Goal: Task Accomplishment & Management: Use online tool/utility

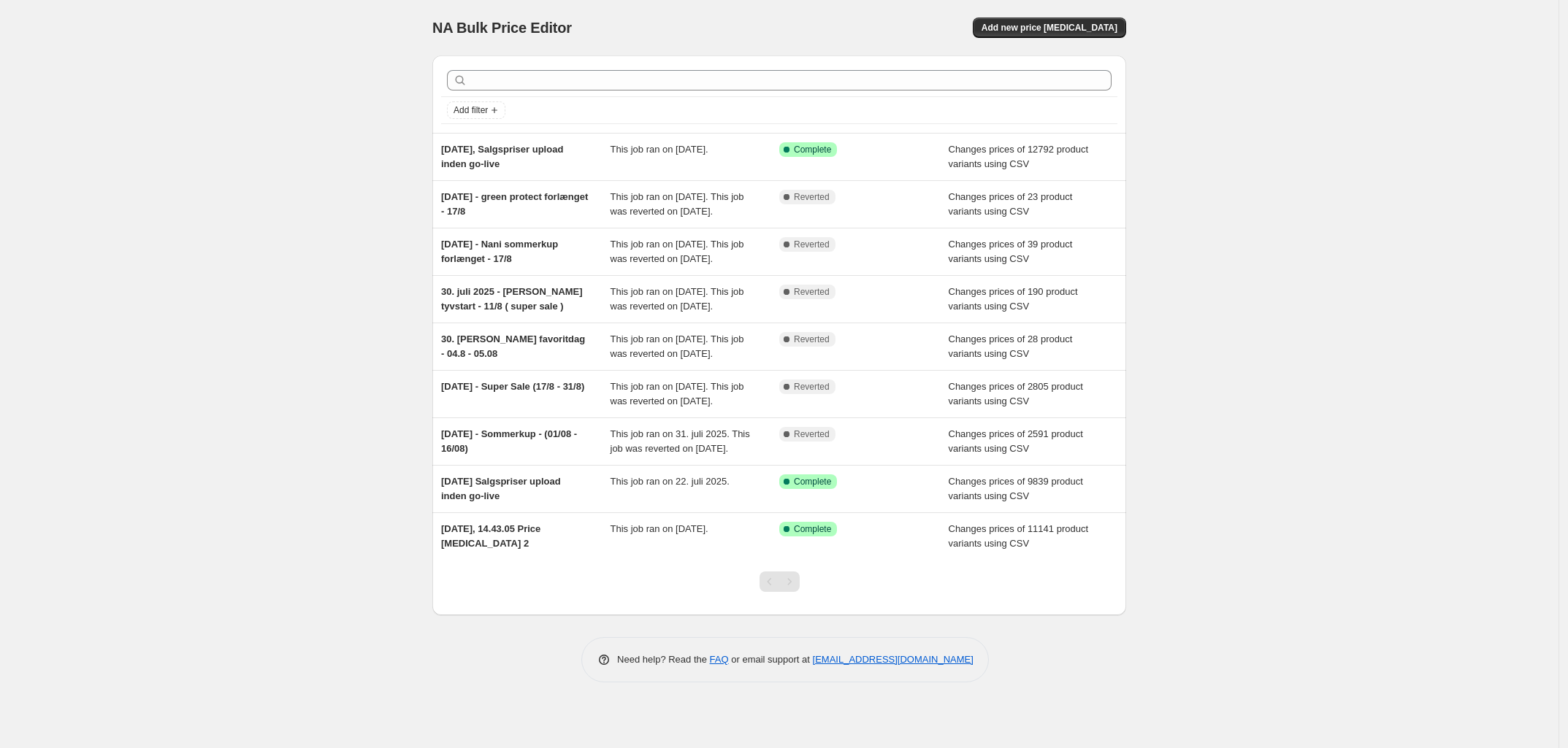
click at [1033, 8] on div "NA Bulk Price Editor. This page is ready NA Bulk Price Editor Add new price cha…" at bounding box center [779, 28] width 694 height 55
click at [1032, 25] on span "Add new price change job" at bounding box center [1049, 28] width 136 height 12
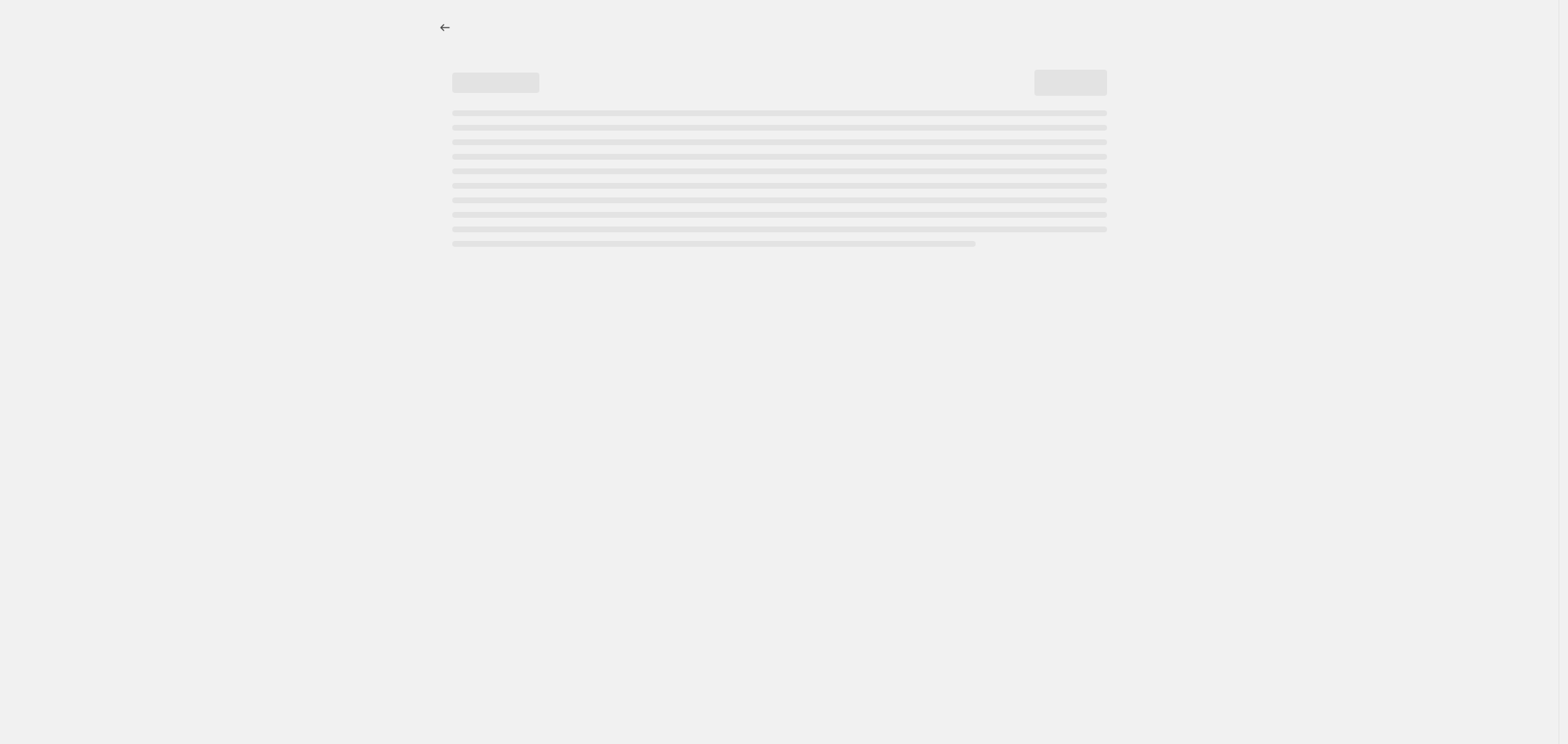
select select "percentage"
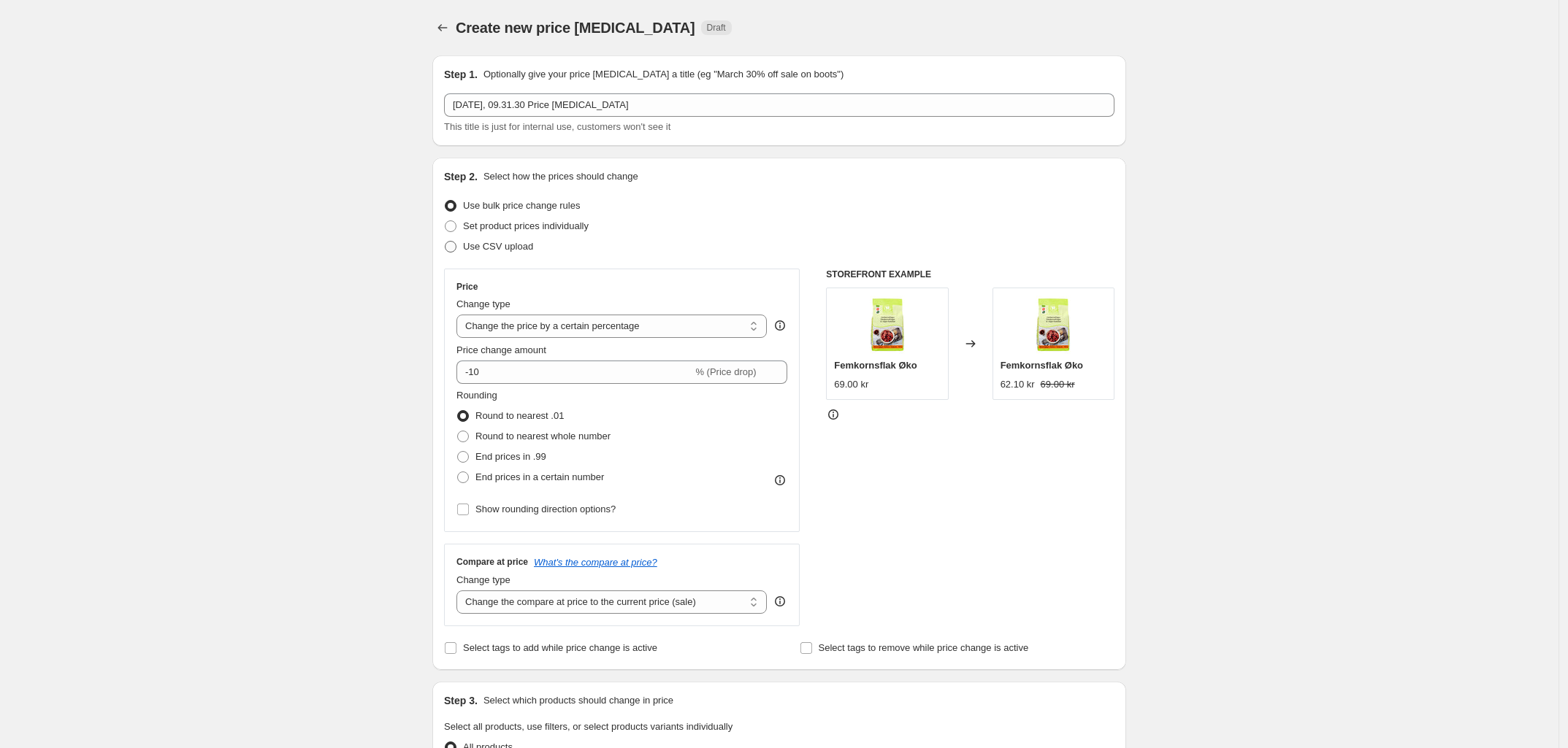
click at [520, 243] on span "Use CSV upload" at bounding box center [498, 246] width 70 height 11
click at [446, 242] on input "Use CSV upload" at bounding box center [445, 241] width 1 height 1
radio input "true"
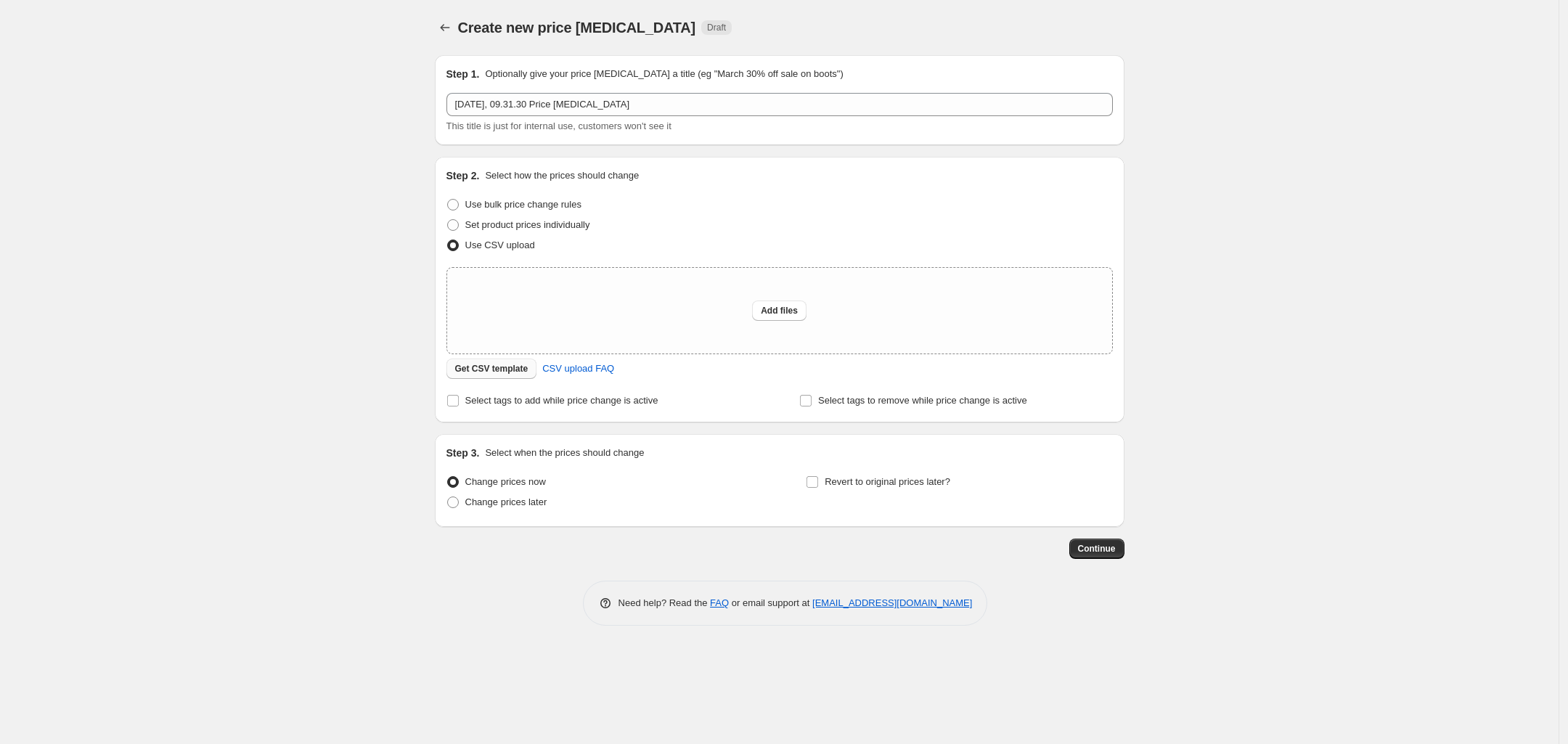
click at [472, 368] on span "Get CSV template" at bounding box center [492, 369] width 74 height 12
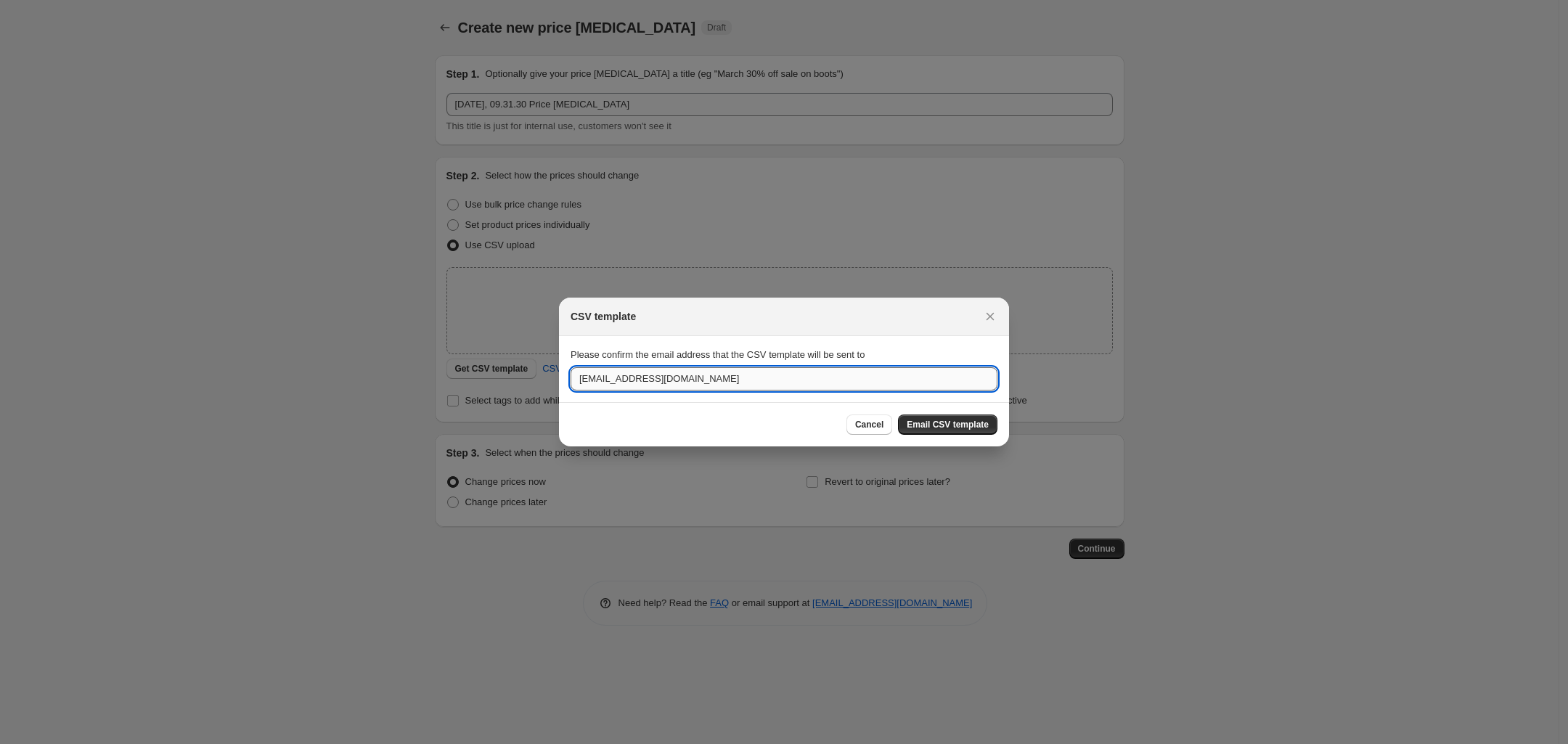
click at [585, 381] on input "jr@mecindo.dk" at bounding box center [784, 380] width 427 height 23
type input "jp@mecindo.dk"
click at [964, 429] on span "Email CSV template" at bounding box center [948, 425] width 82 height 12
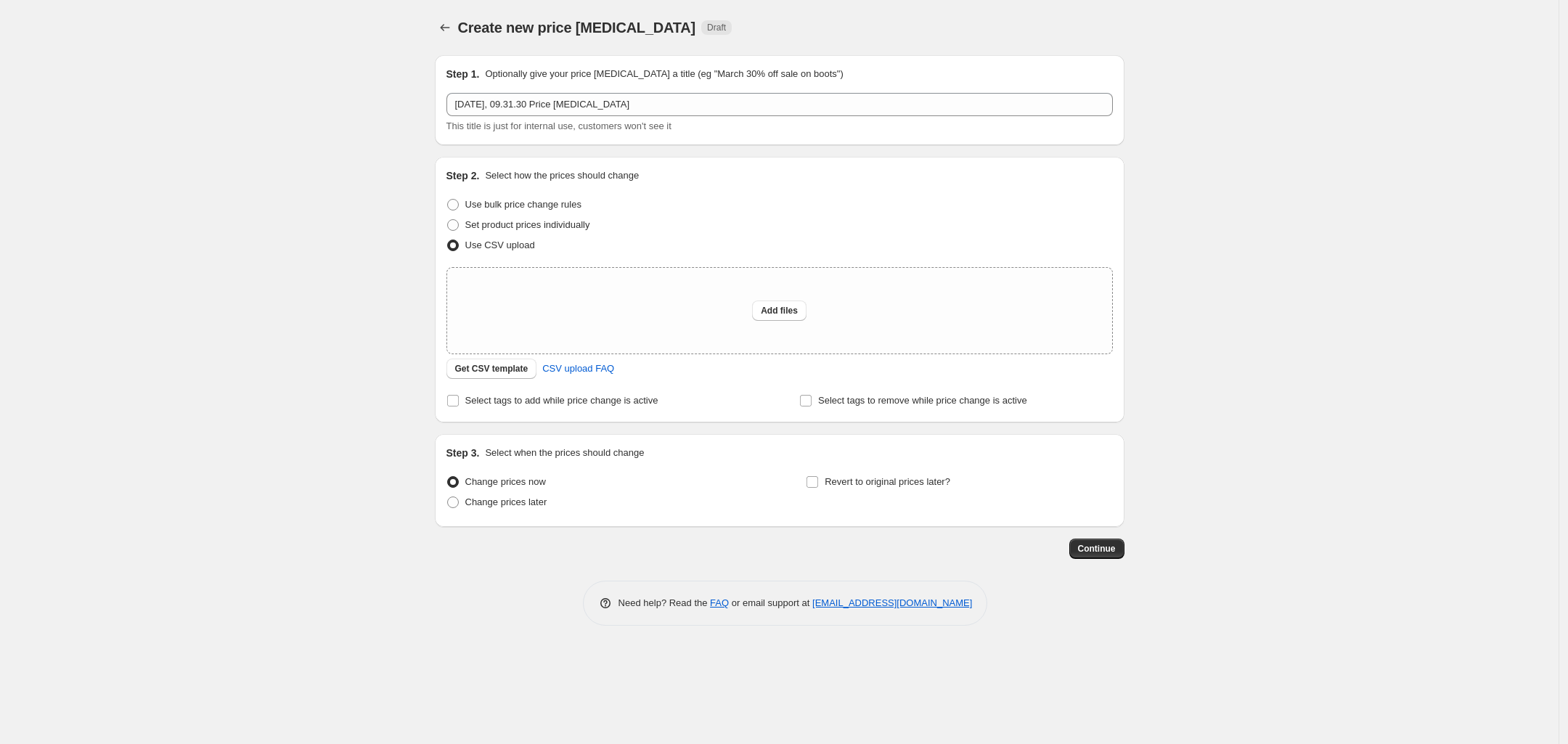
click at [322, 288] on div "Create new price change job. This page is ready Create new price change job Dra…" at bounding box center [779, 372] width 1559 height 744
click at [368, 159] on div "Create new price change job. This page is ready Create new price change job Dra…" at bounding box center [779, 372] width 1559 height 744
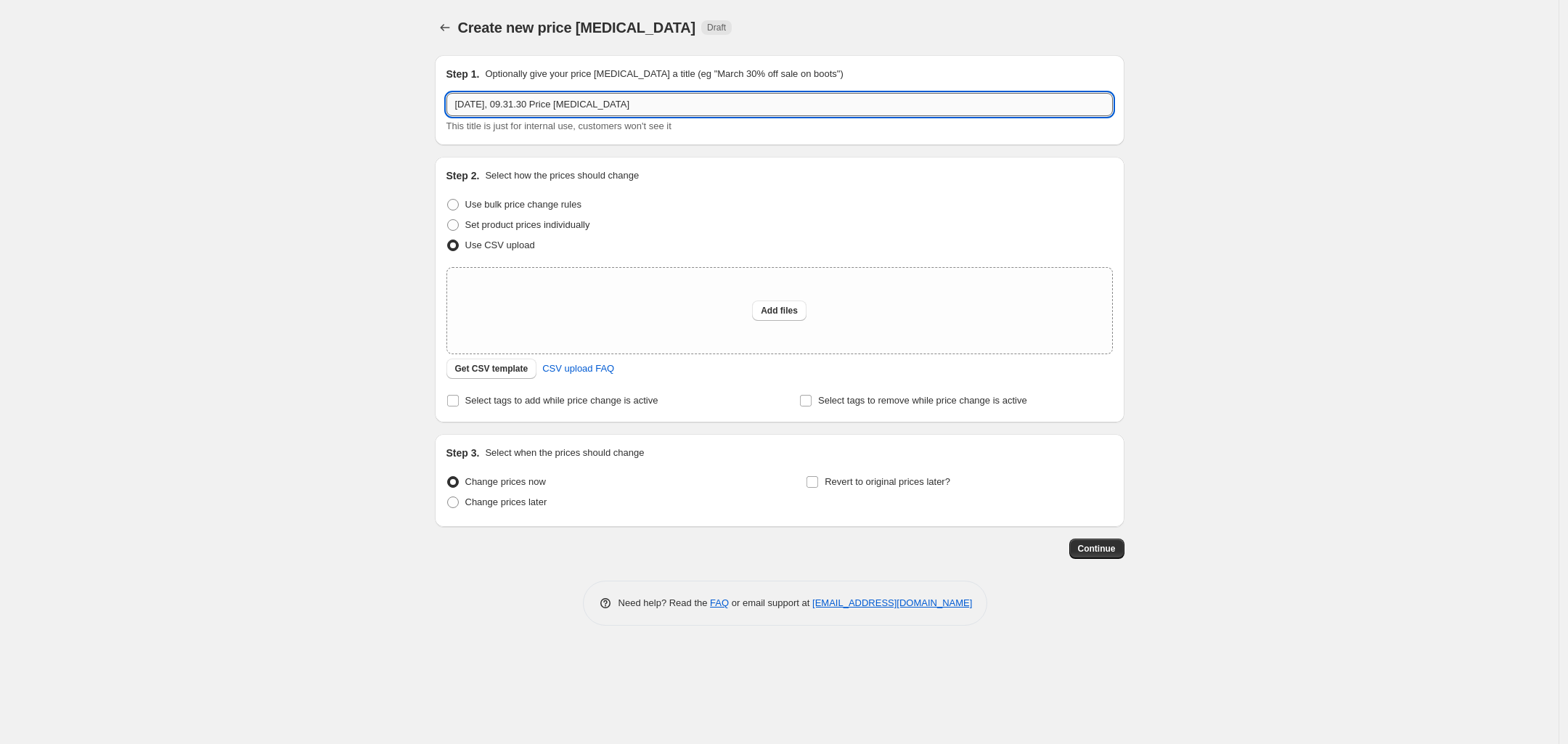
drag, startPoint x: 660, startPoint y: 98, endPoint x: 520, endPoint y: 105, distance: 140.2
click at [520, 105] on input "16. sep. 2025, 09.31.30 Price change job" at bounding box center [779, 104] width 666 height 23
type input "16. sep. 2025, sept spot"
click at [374, 133] on div "Create new price change job. This page is ready Create new price change job Dra…" at bounding box center [779, 372] width 1559 height 744
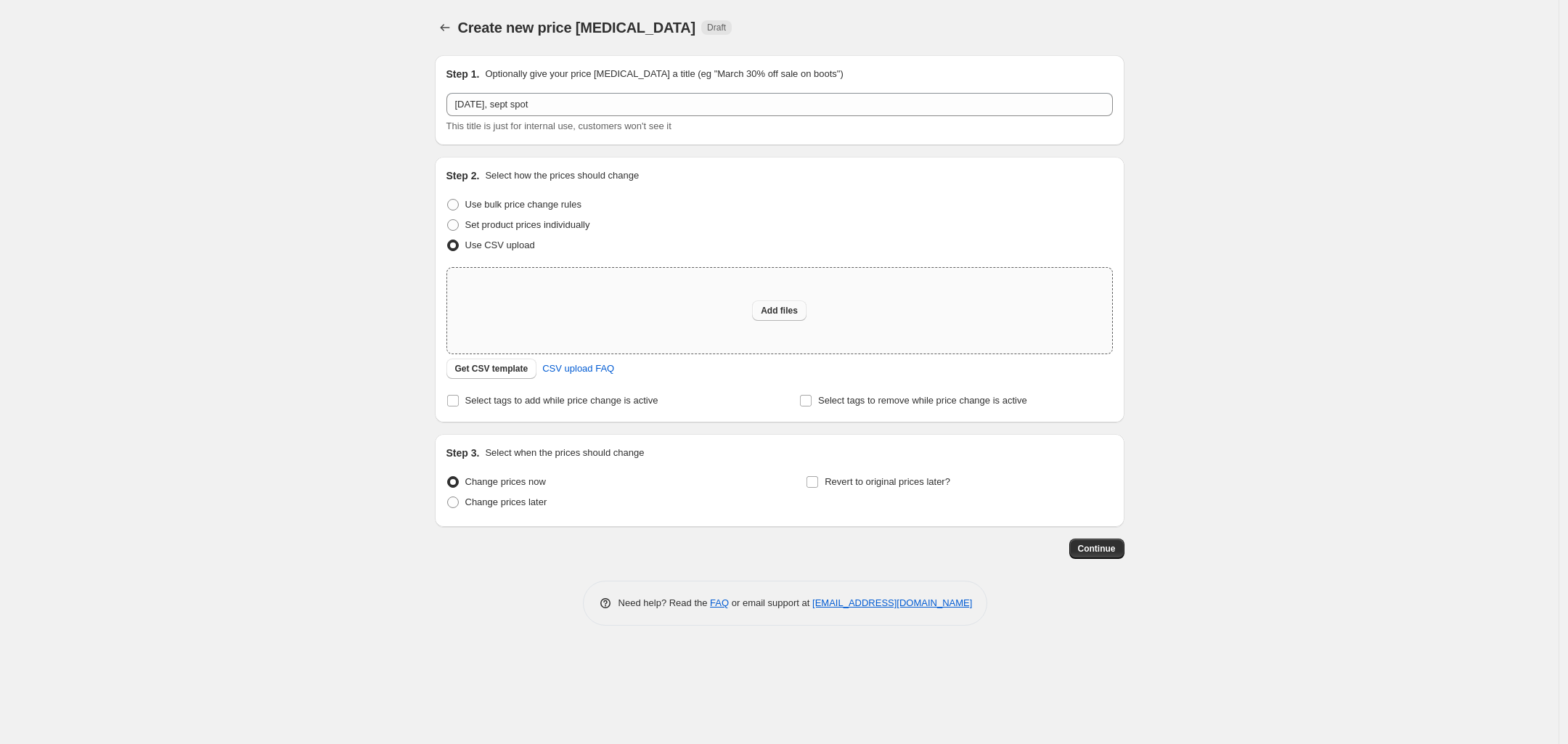
click at [770, 312] on span "Add files" at bounding box center [779, 311] width 37 height 12
type input "C:\fakepath\norge sept shopify.csv"
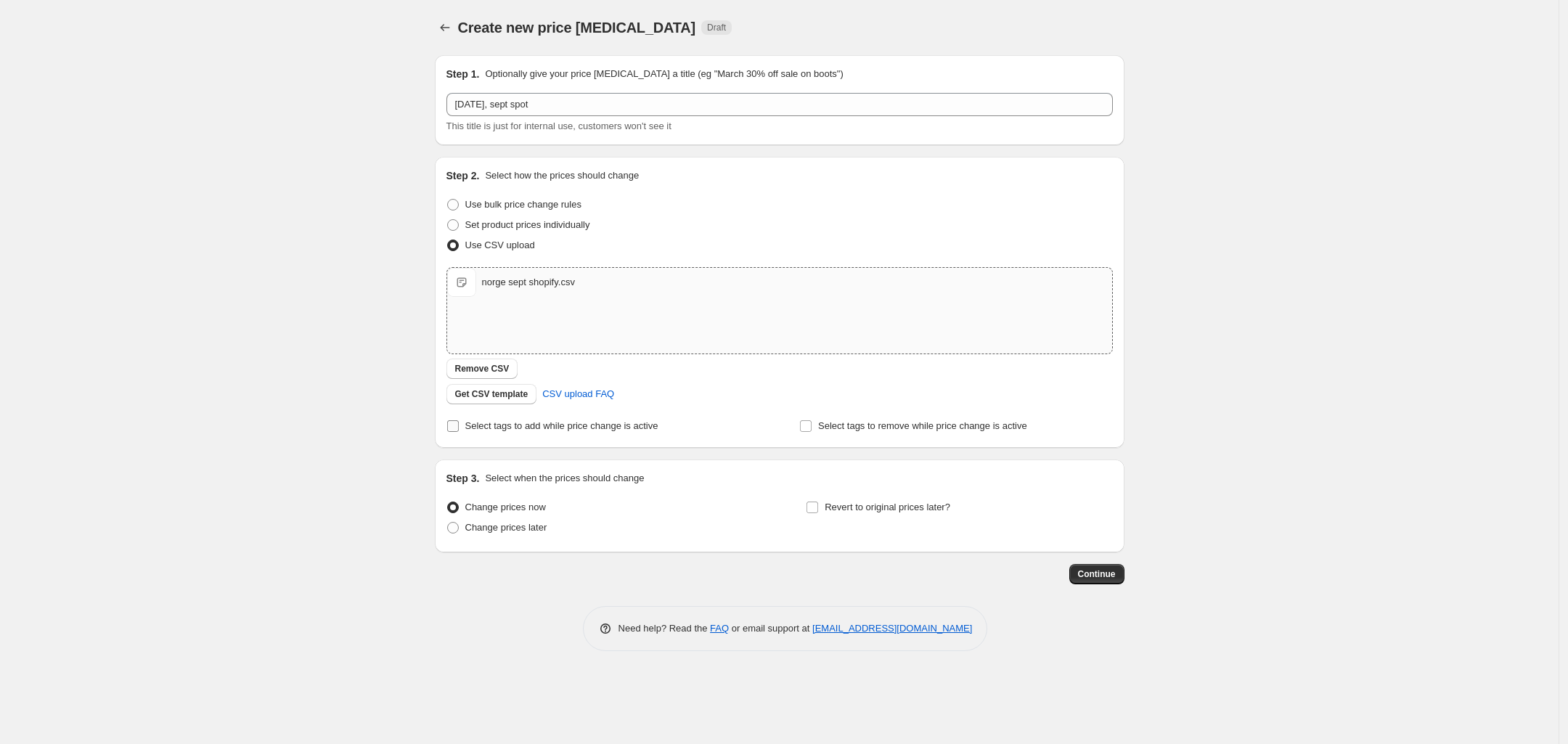
click at [466, 425] on span "Select tags to add while price change is active" at bounding box center [562, 426] width 193 height 11
click at [459, 425] on input "Select tags to add while price change is active" at bounding box center [453, 426] width 12 height 12
checkbox input "true"
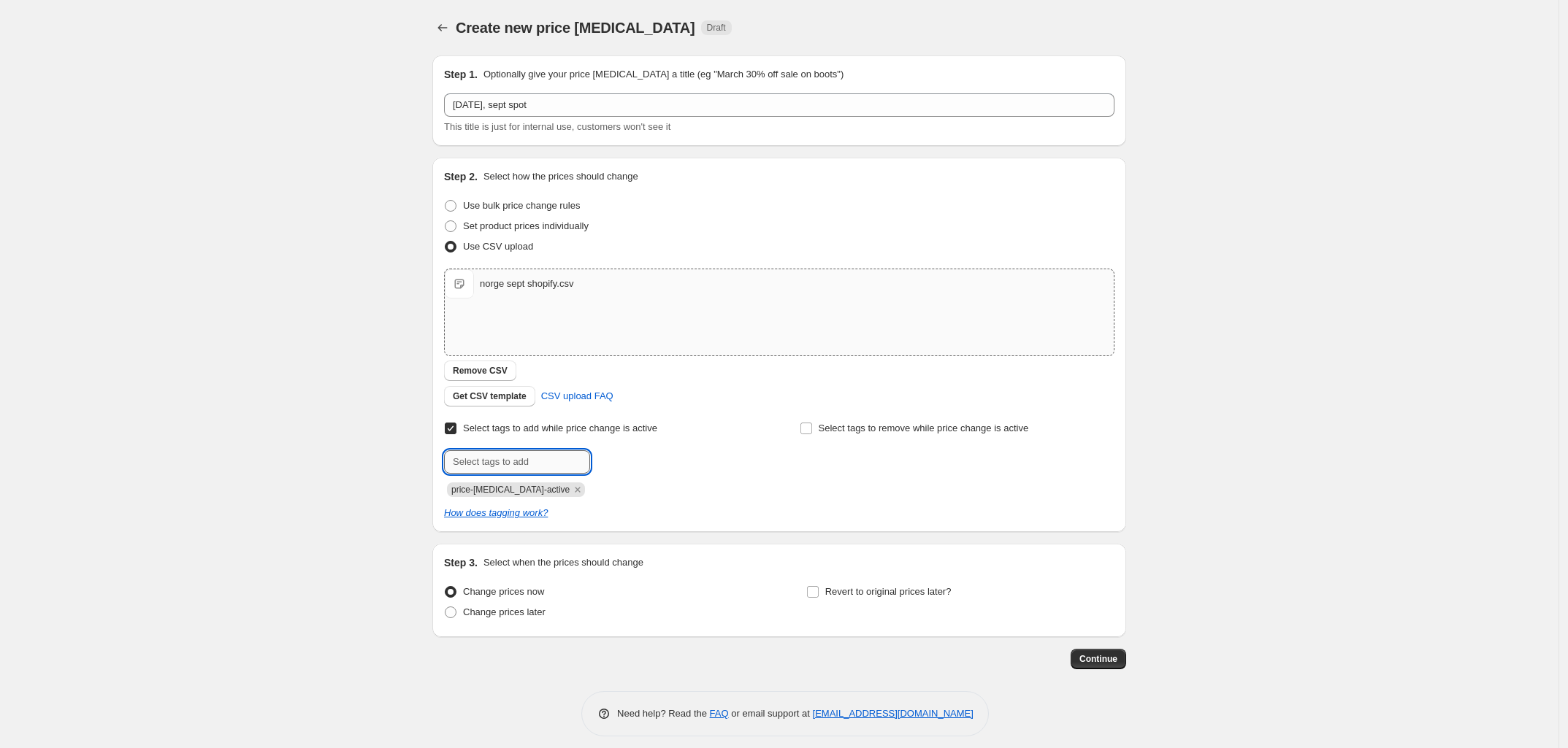
click at [497, 453] on input "text" at bounding box center [517, 462] width 146 height 24
click at [818, 425] on label "Select tags to remove while price change is active" at bounding box center [914, 429] width 230 height 20
click at [812, 425] on input "Select tags to remove while price change is active" at bounding box center [806, 429] width 12 height 12
checkbox input "true"
click at [848, 470] on input "text" at bounding box center [873, 462] width 146 height 24
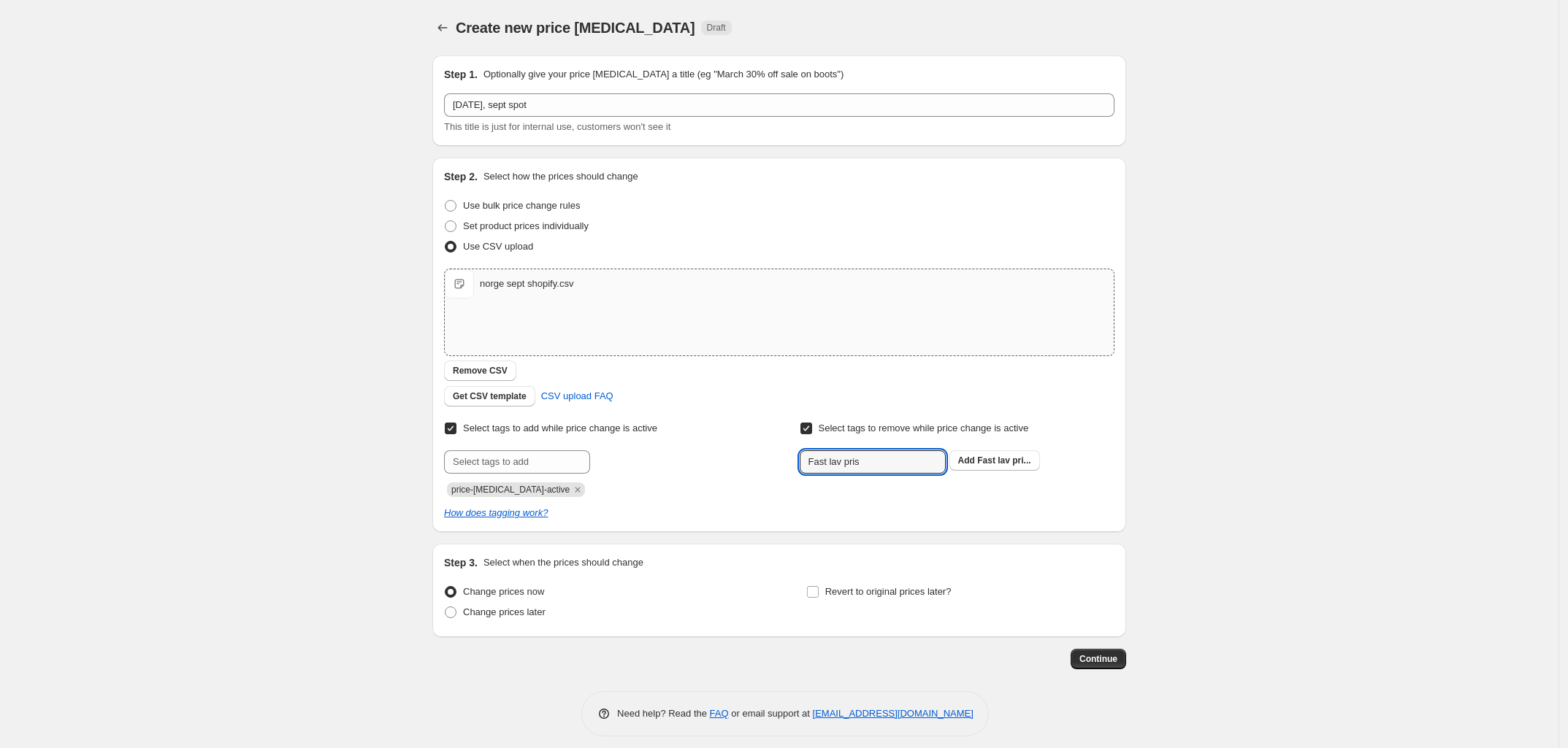
type input "Fast lav pris"
click at [800, 158] on button "Submit" at bounding box center [821, 166] width 42 height 15
click at [764, 398] on div "Get CSV template CSV upload FAQ" at bounding box center [779, 396] width 670 height 20
click at [862, 461] on input "text" at bounding box center [873, 462] width 146 height 24
paste input "PIM_staerkpris-no"
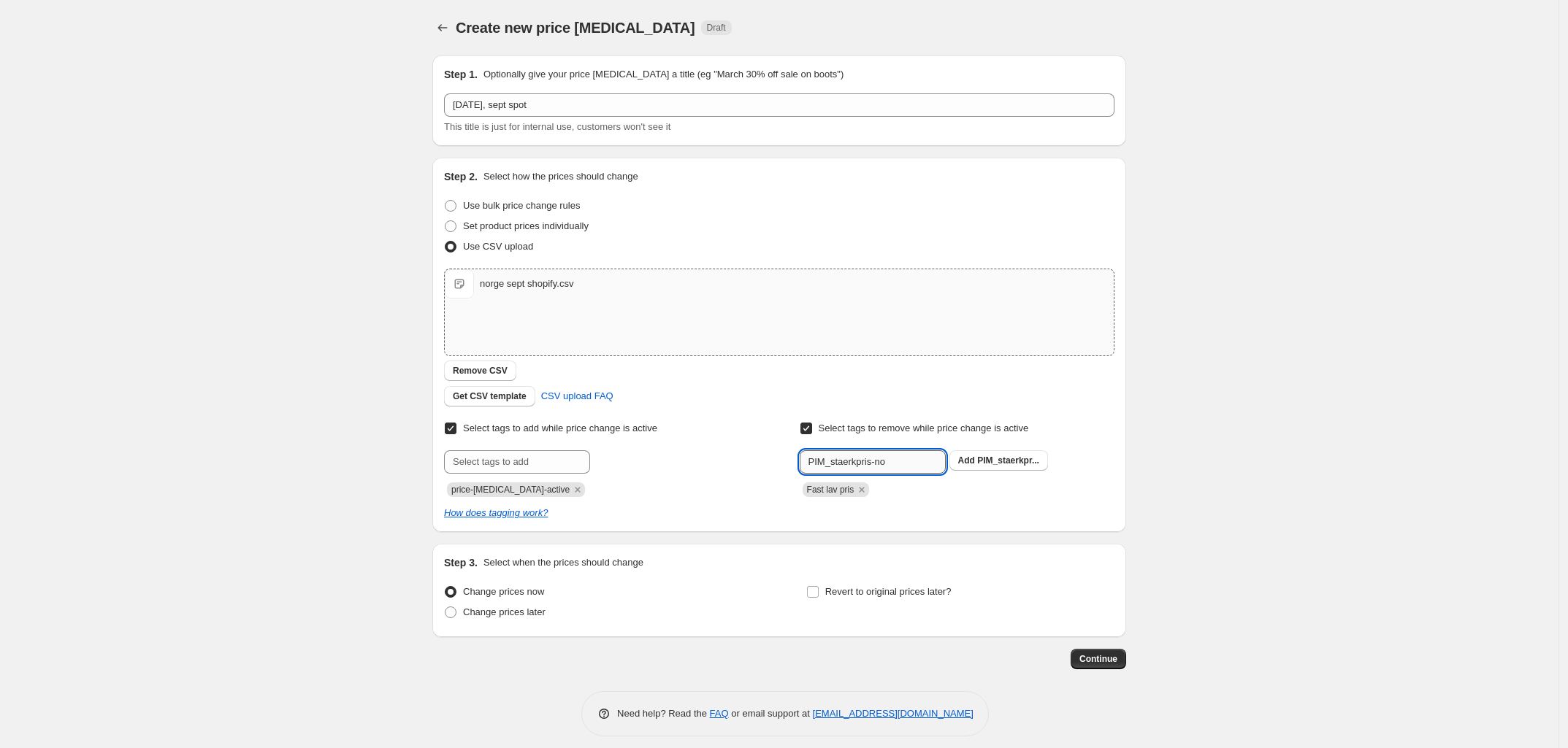
type input "PIM_staerkpris-no"
click at [800, 158] on button "Submit" at bounding box center [821, 166] width 42 height 15
click at [366, 292] on div "Create new price change job. This page is ready Create new price change job Dra…" at bounding box center [779, 379] width 1559 height 758
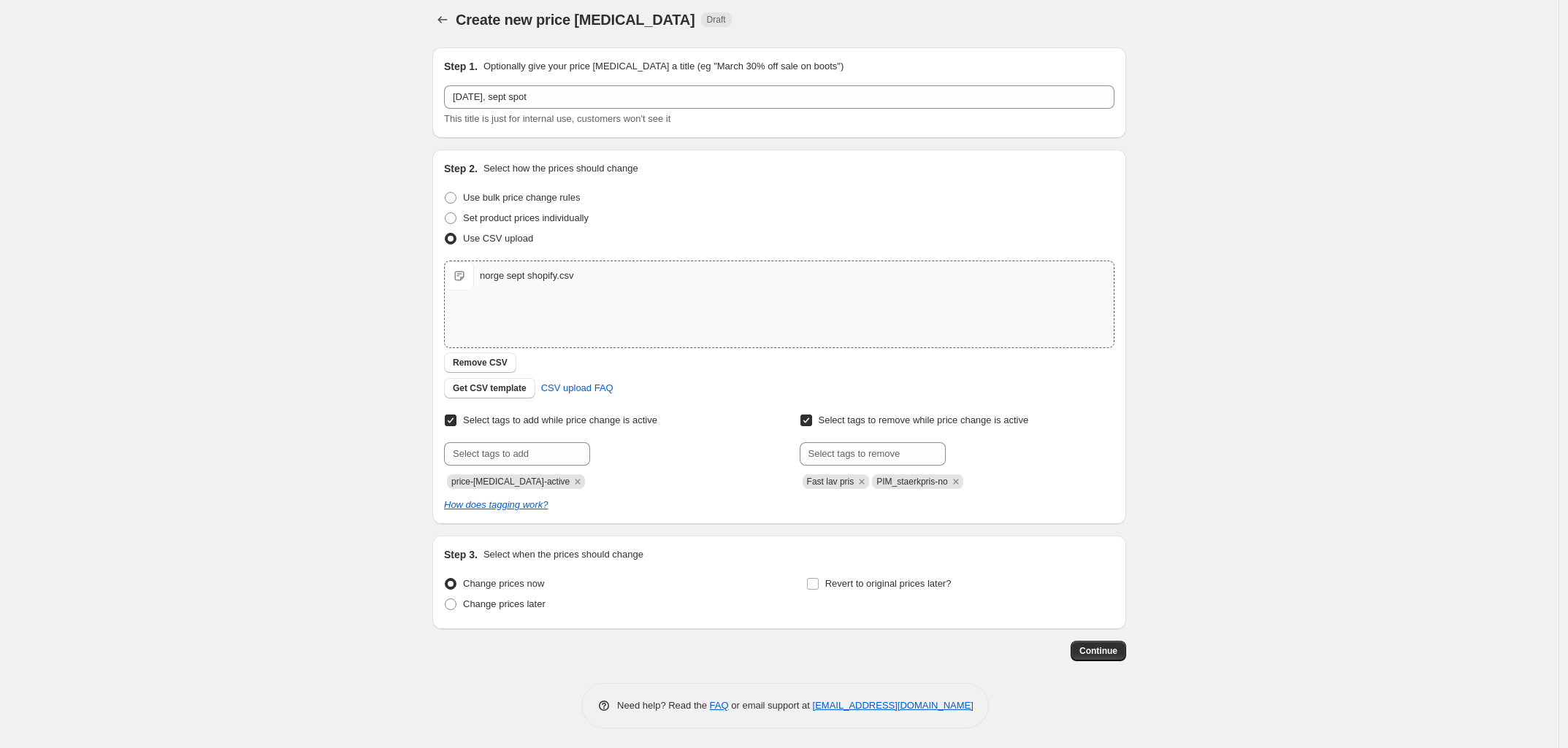
scroll to position [9, 0]
click at [860, 581] on span "Revert to original prices later?" at bounding box center [889, 582] width 126 height 11
click at [819, 581] on input "Revert to original prices later?" at bounding box center [813, 582] width 12 height 12
checkbox input "true"
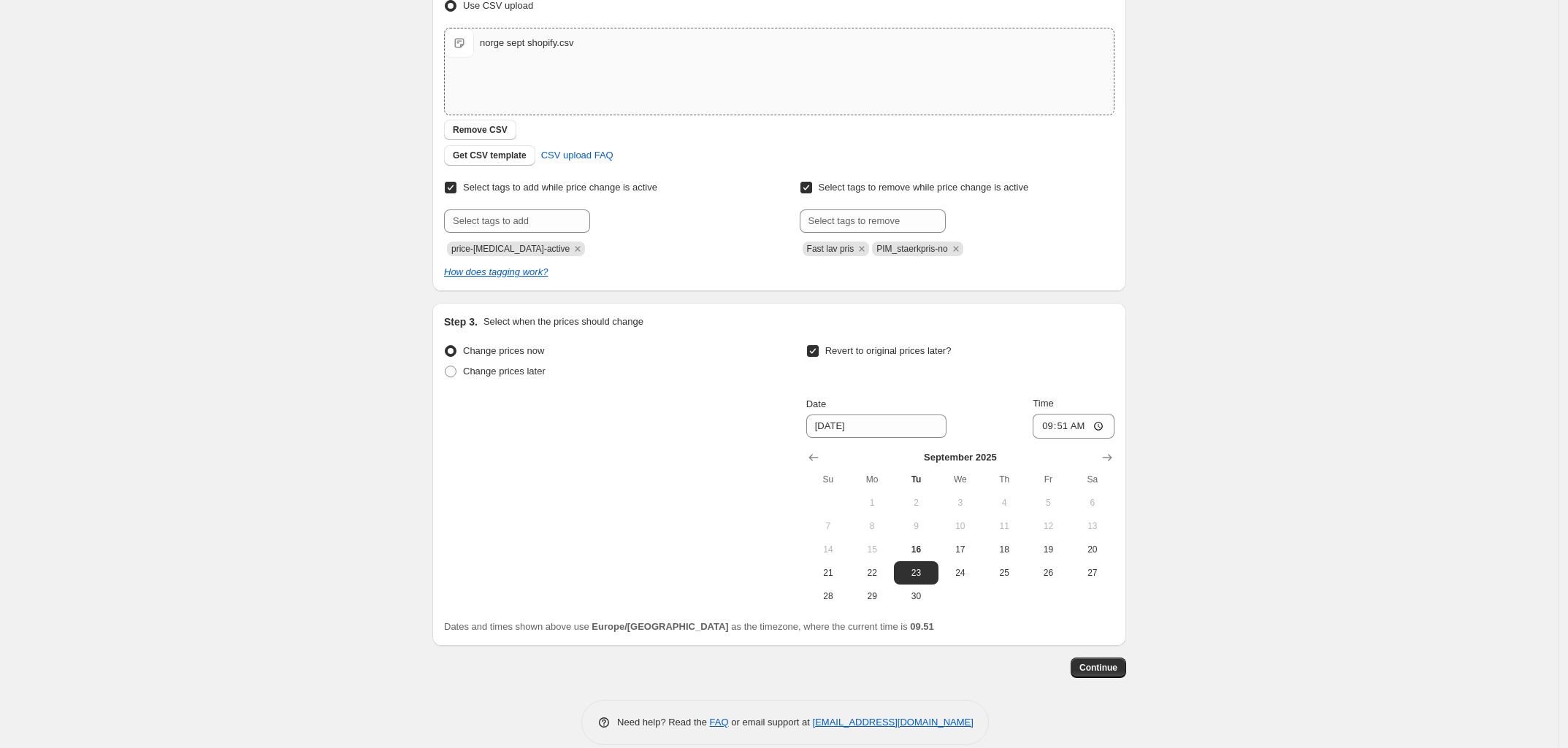
scroll to position [260, 0]
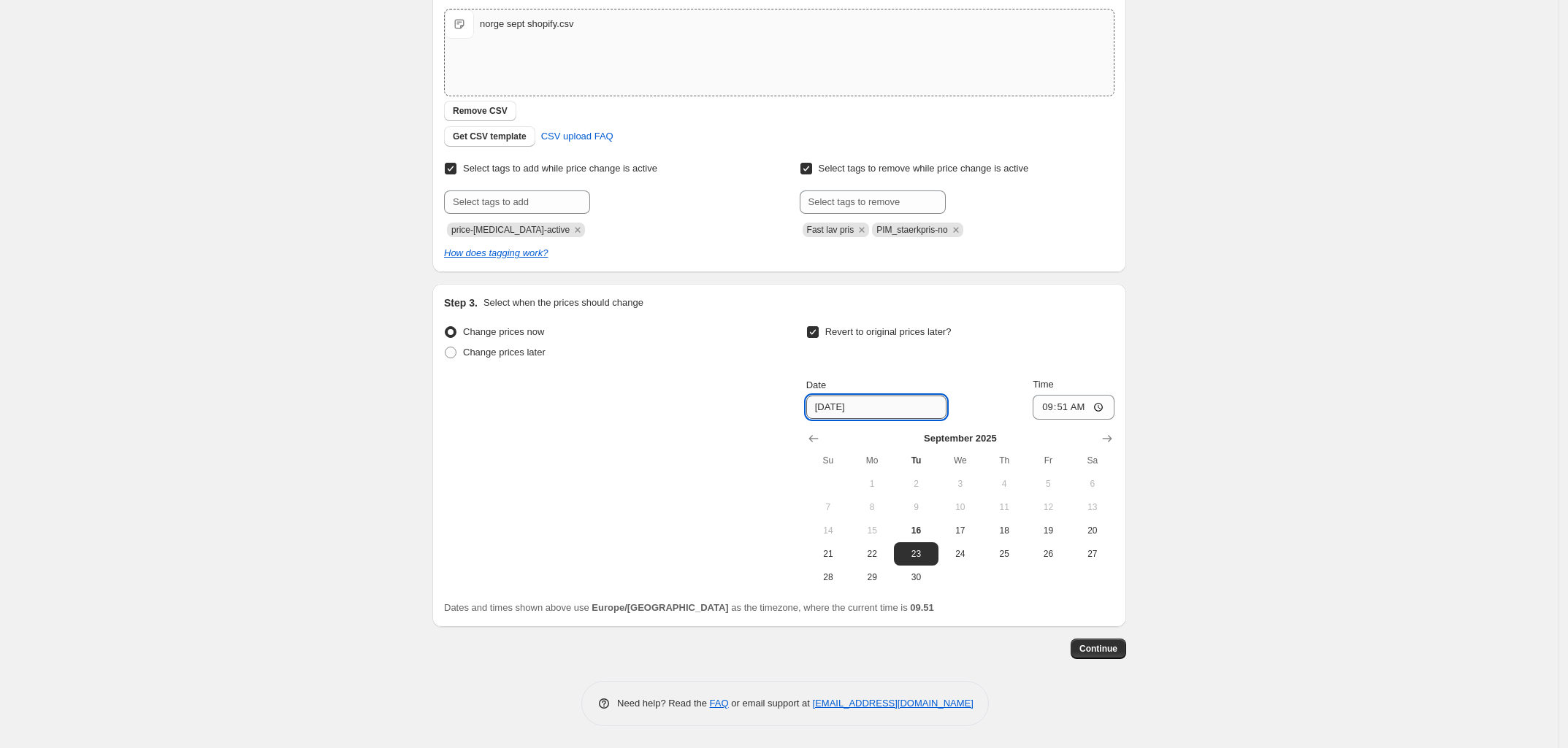
click at [822, 408] on input "9/23/2025" at bounding box center [876, 408] width 140 height 24
click at [831, 572] on span "28" at bounding box center [828, 577] width 32 height 12
type input "9/28/2025"
click at [1064, 405] on input "09:51" at bounding box center [1073, 408] width 82 height 25
type input "23:59"
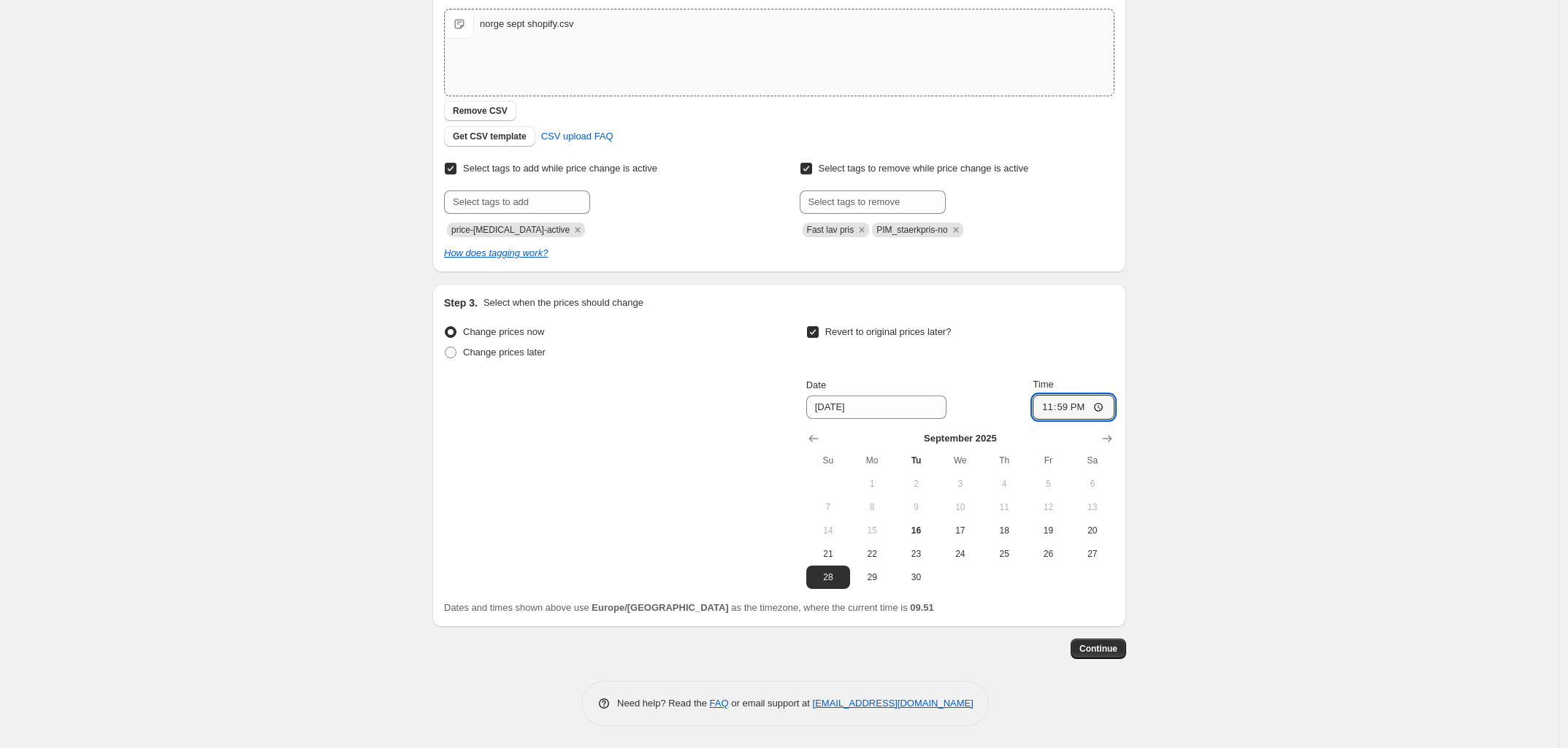
click at [1211, 433] on div "Create new price change job. This page is ready Create new price change job Dra…" at bounding box center [779, 245] width 1559 height 1009
click at [1114, 652] on span "Continue" at bounding box center [1098, 649] width 38 height 12
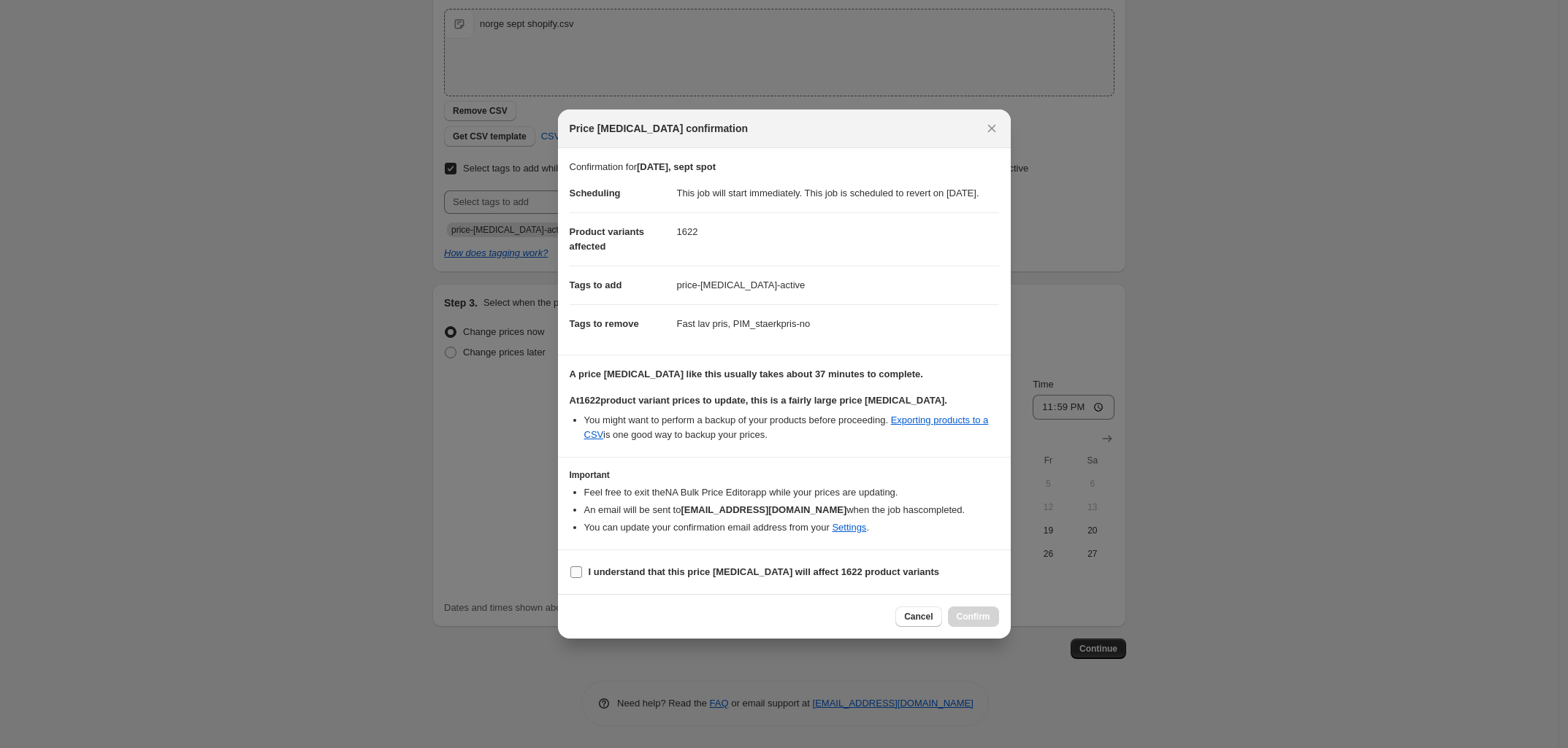
click at [620, 577] on b "I understand that this price change job will affect 1622 product variants" at bounding box center [764, 572] width 351 height 11
click at [582, 577] on input "I understand that this price change job will affect 1622 product variants" at bounding box center [576, 572] width 12 height 12
checkbox input "true"
click at [979, 623] on span "Confirm" at bounding box center [974, 617] width 34 height 12
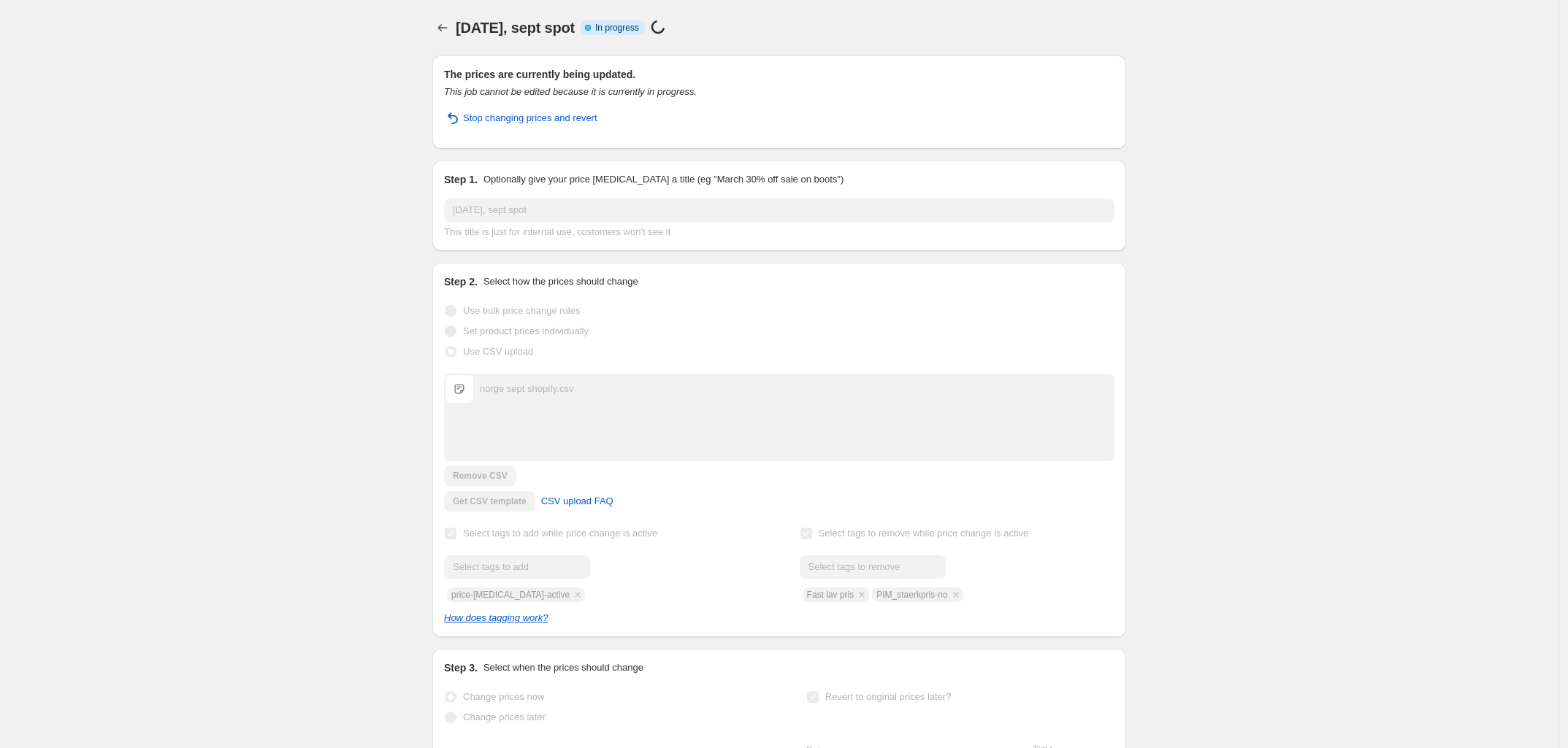
click at [315, 134] on div "16. sep. 2025, sept spot. This page is ready 16. sep. 2025, sept spot Info Part…" at bounding box center [779, 540] width 1559 height 1081
click at [319, 143] on div "16. sep. 2025, sept spot. This page is ready 16. sep. 2025, sept spot Info Part…" at bounding box center [779, 540] width 1559 height 1081
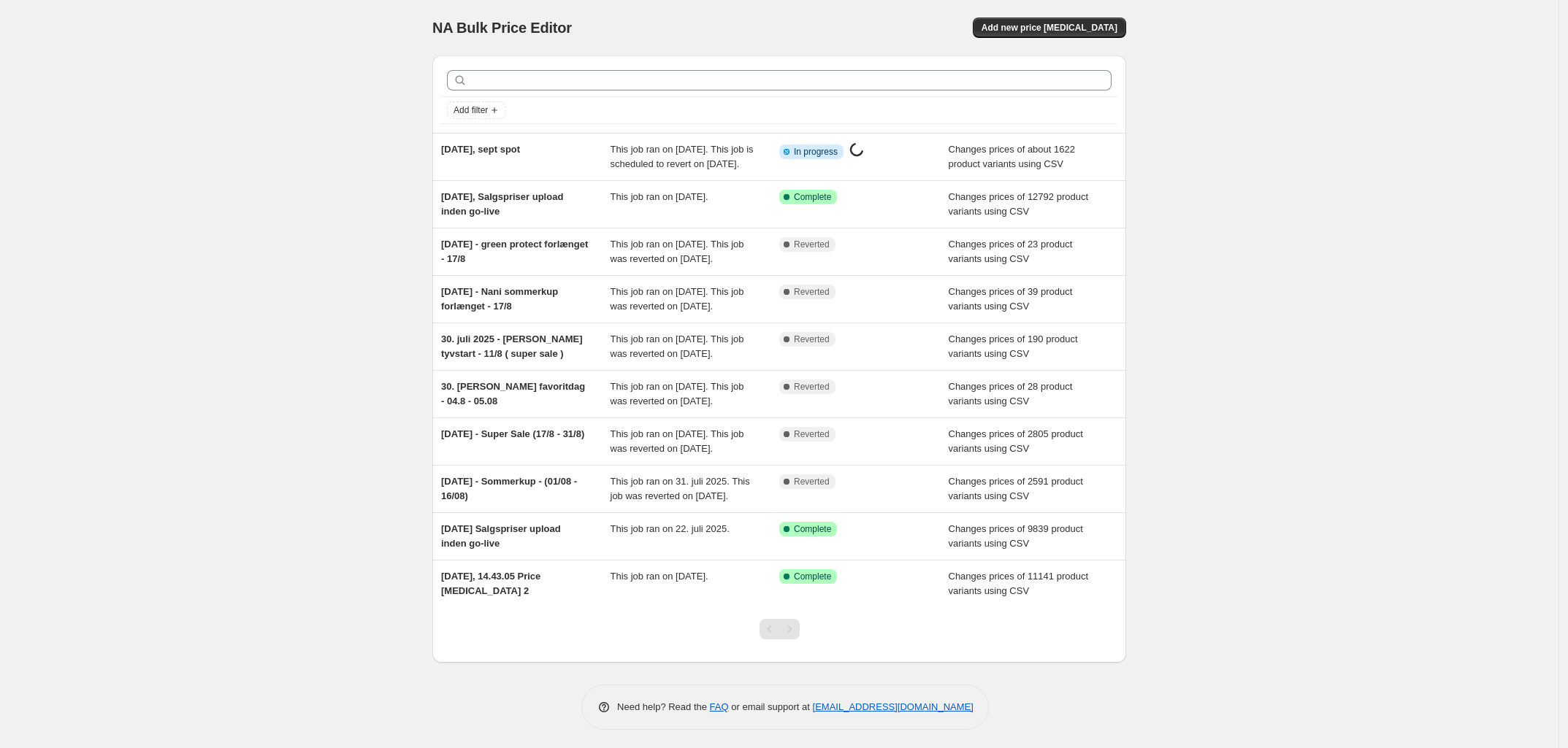
click at [336, 142] on div "NA Bulk Price Editor. This page is ready NA Bulk Price Editor Add new price cha…" at bounding box center [779, 376] width 1559 height 752
click at [359, 203] on div "NA Bulk Price Editor. This page is ready NA Bulk Price Editor Add new price cha…" at bounding box center [779, 376] width 1559 height 752
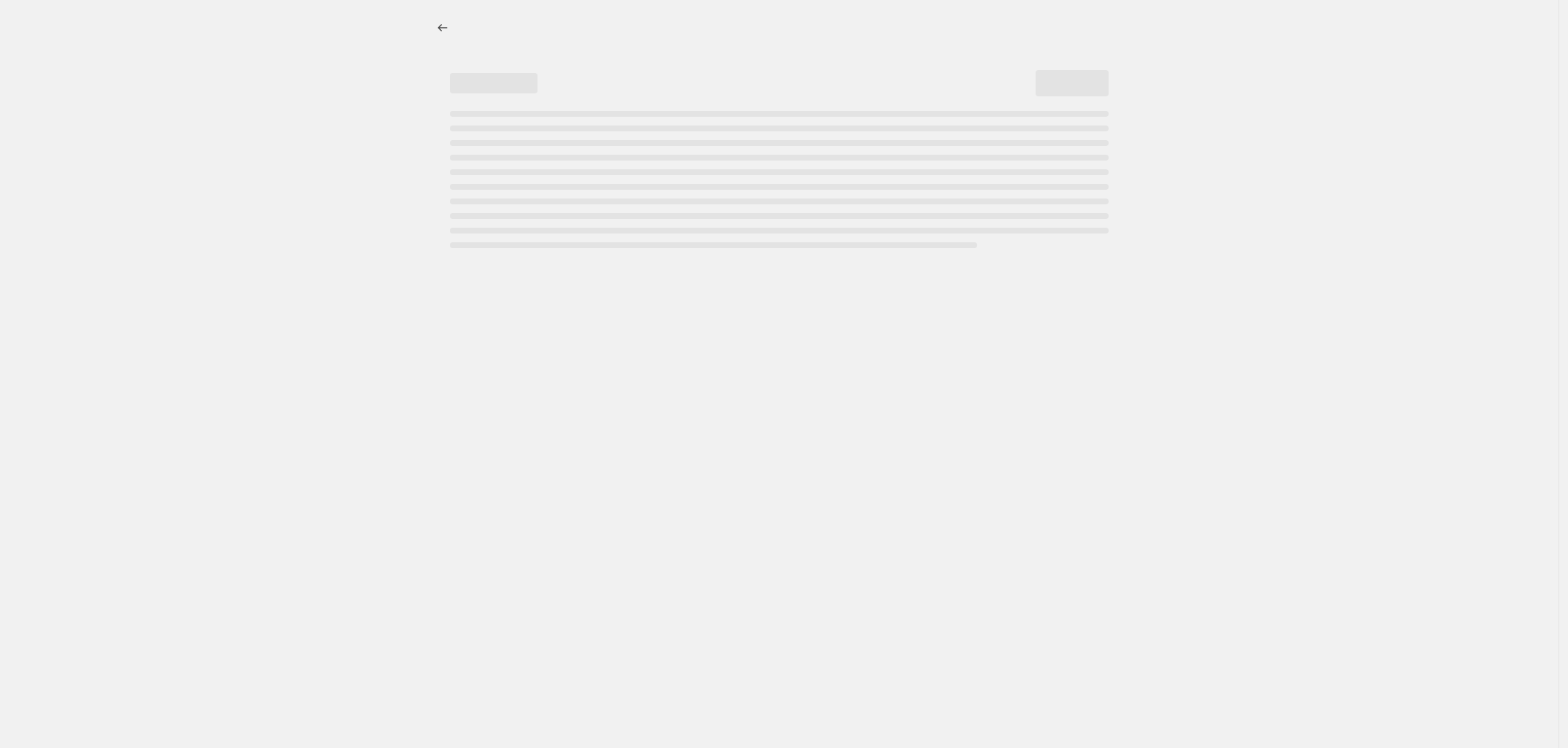
select select "percentage"
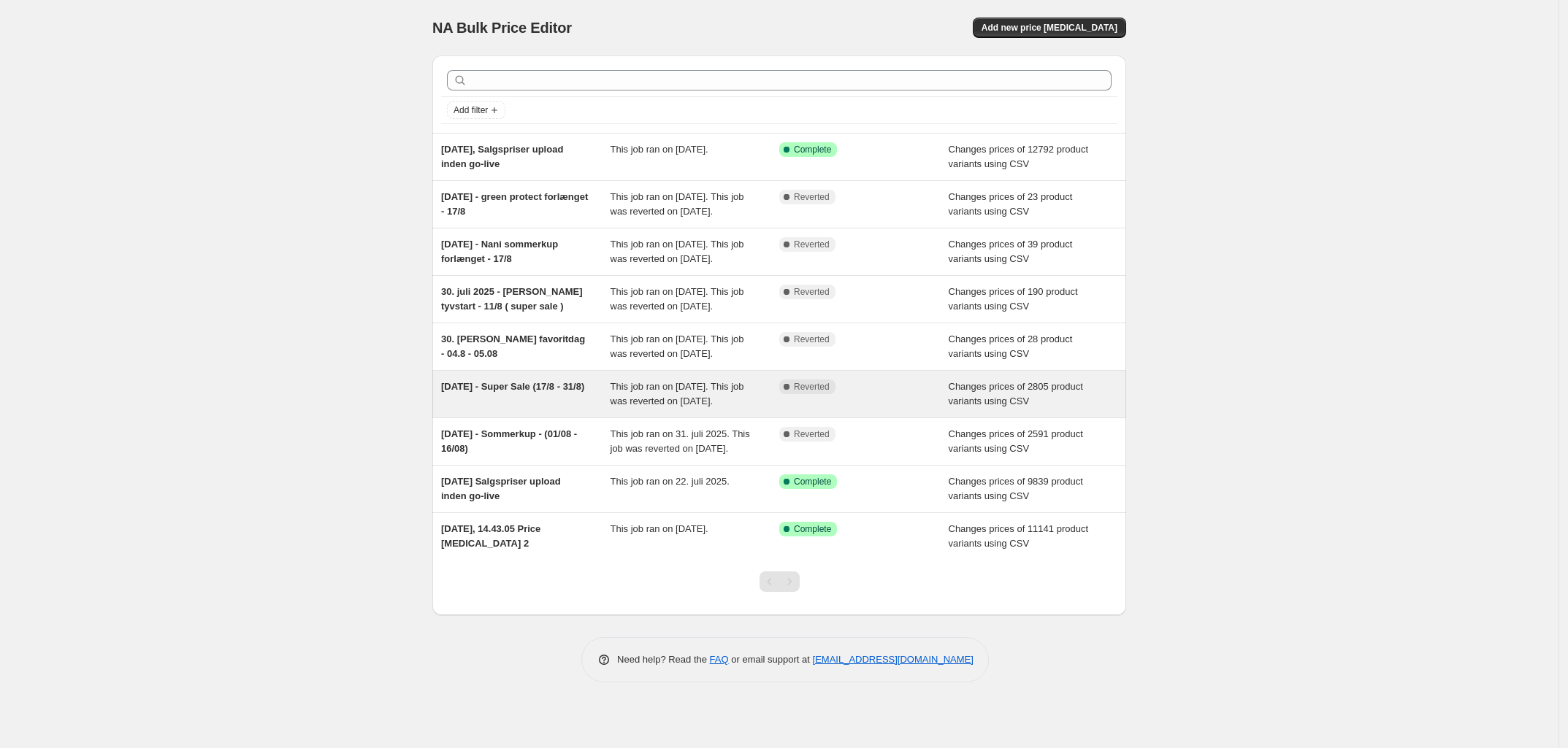
click at [553, 392] on span "[DATE] - Super Sale (17/8 - 31/8)" at bounding box center [513, 386] width 143 height 11
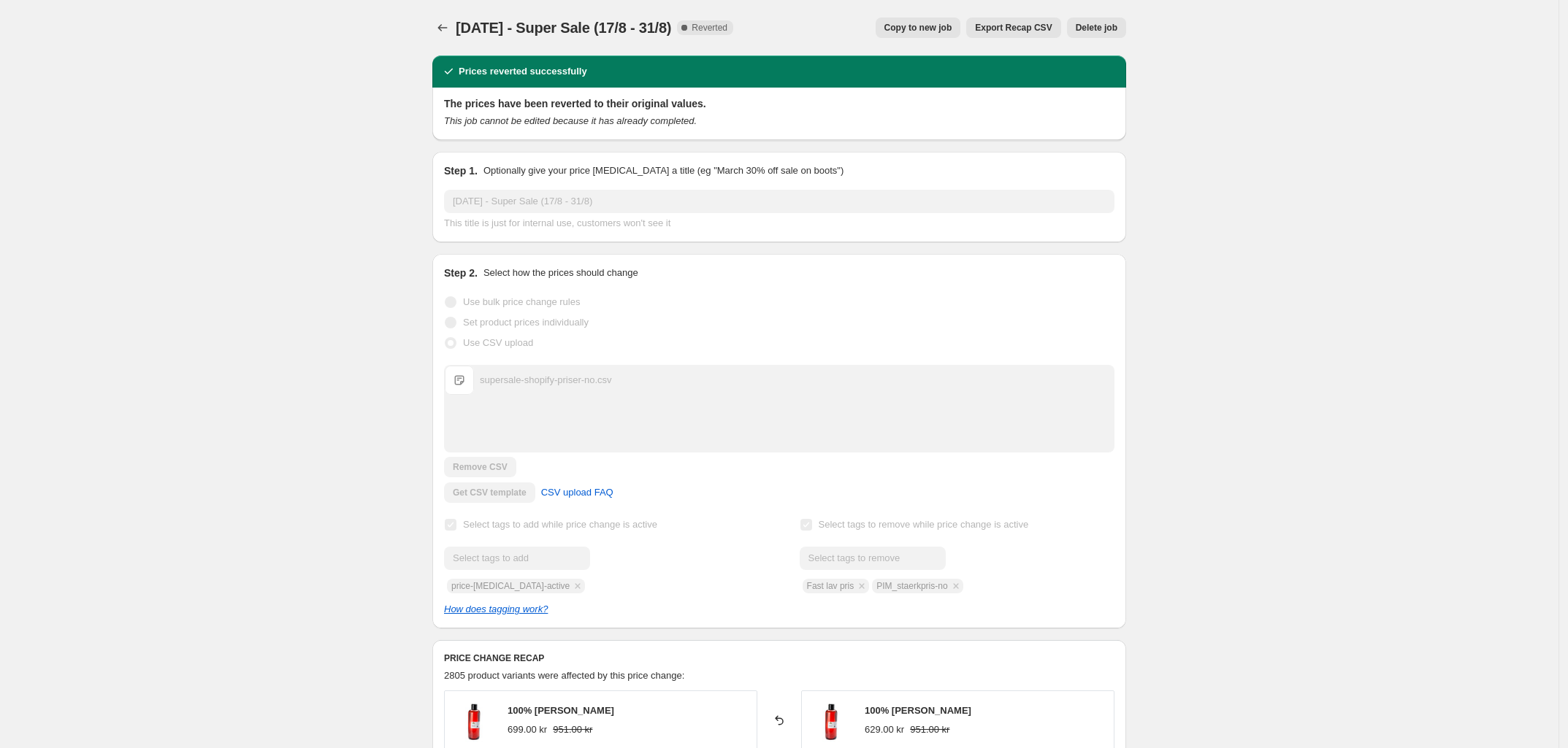
scroll to position [92, 0]
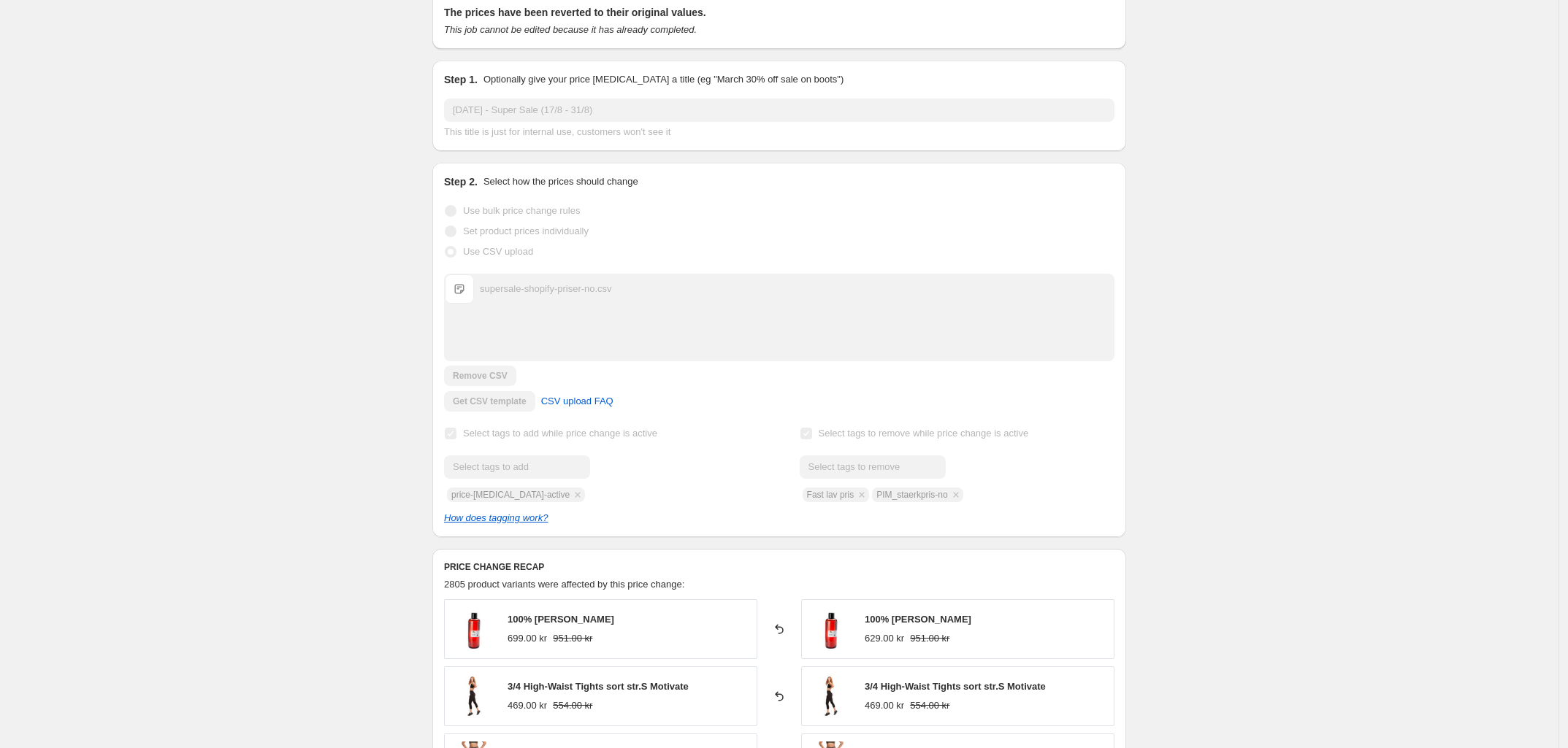
click at [920, 496] on div "Submit Fast lav pris PIM_staerkpris-no" at bounding box center [957, 479] width 314 height 47
copy span "PIM_staerkpris-no"
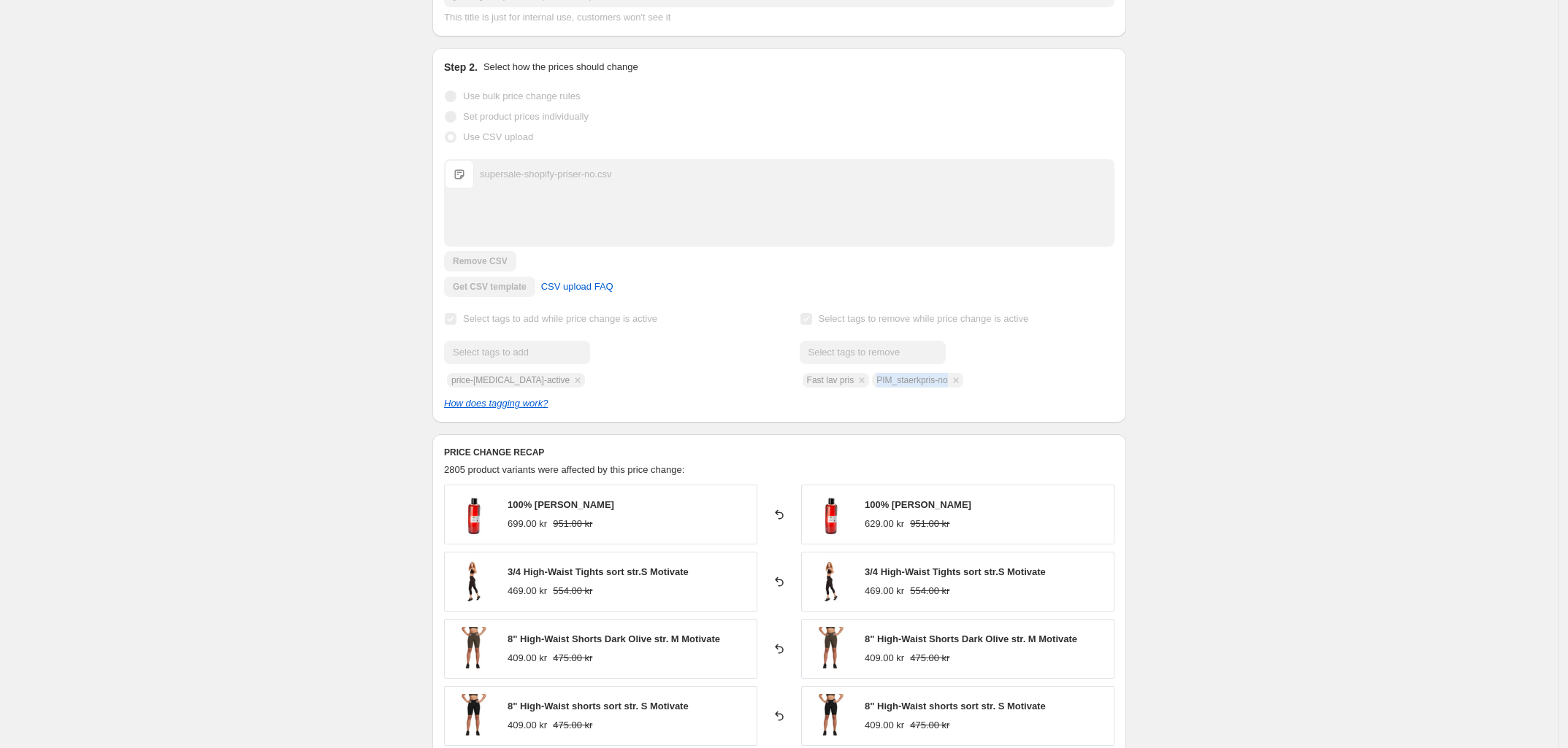
scroll to position [182, 0]
